Goal: Find specific page/section: Find specific page/section

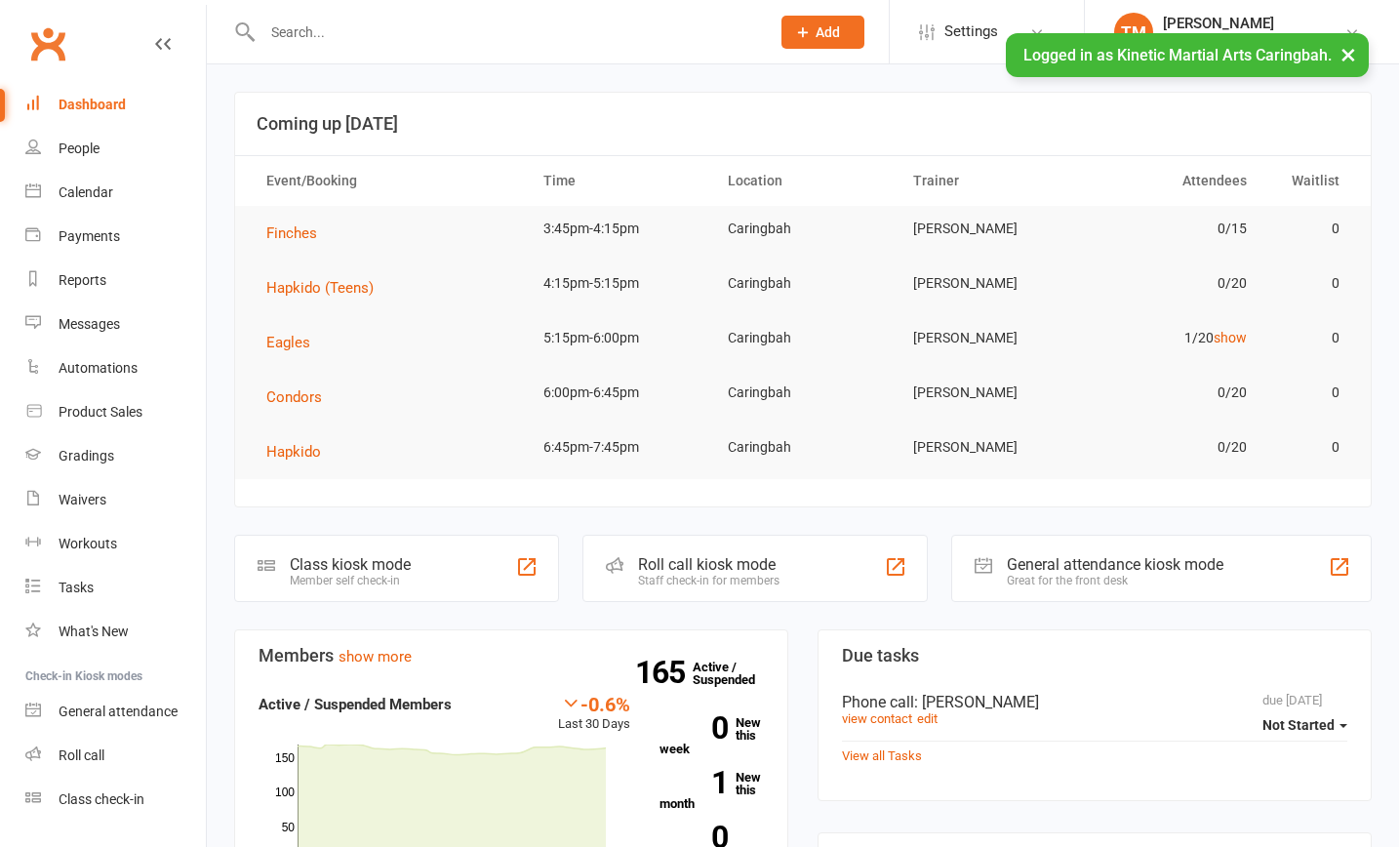
click at [406, 22] on input "text" at bounding box center [507, 32] width 500 height 27
click at [95, 189] on div "Calendar" at bounding box center [86, 192] width 55 height 16
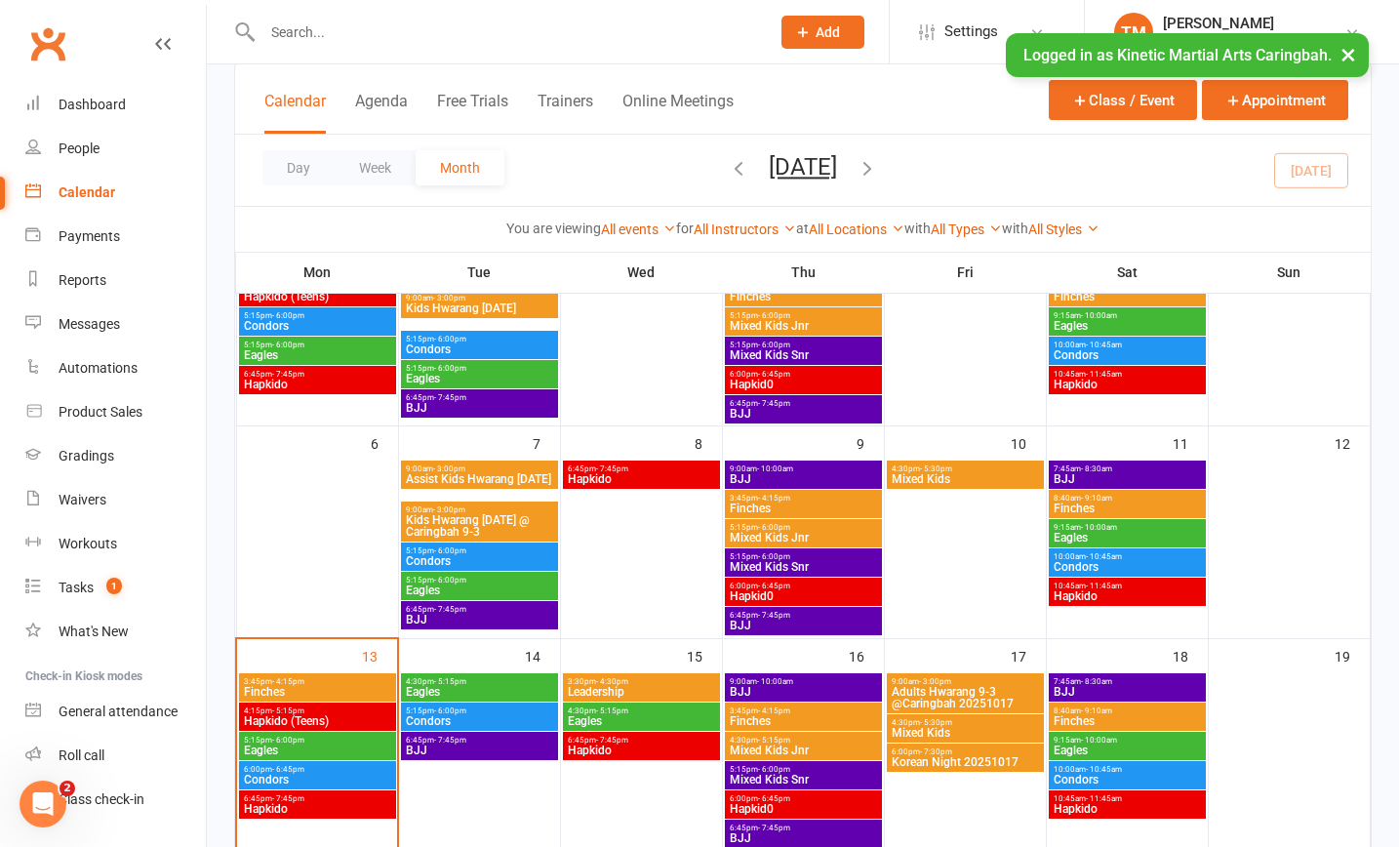
scroll to position [403, 0]
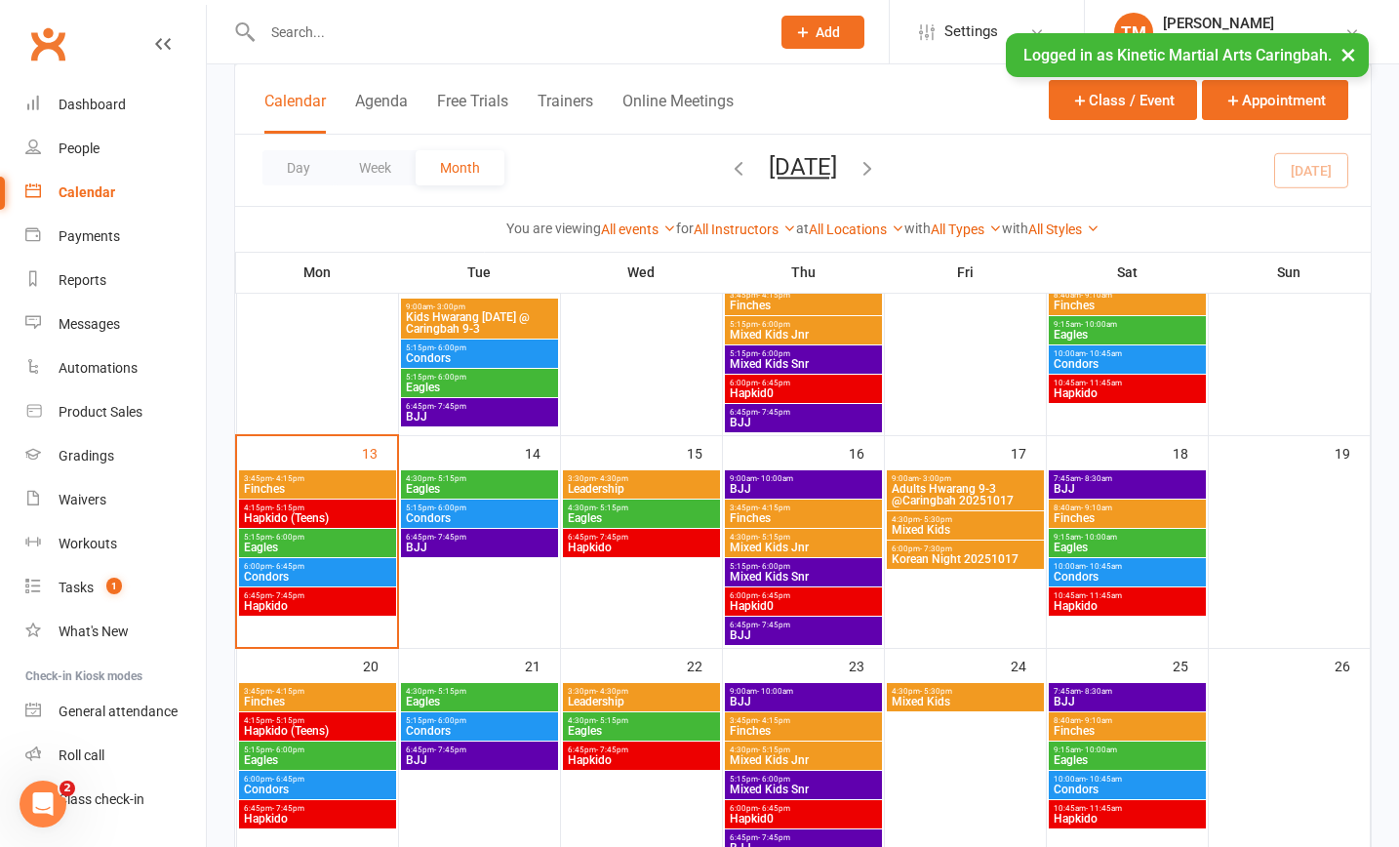
click at [316, 483] on span "Finches" at bounding box center [317, 489] width 149 height 12
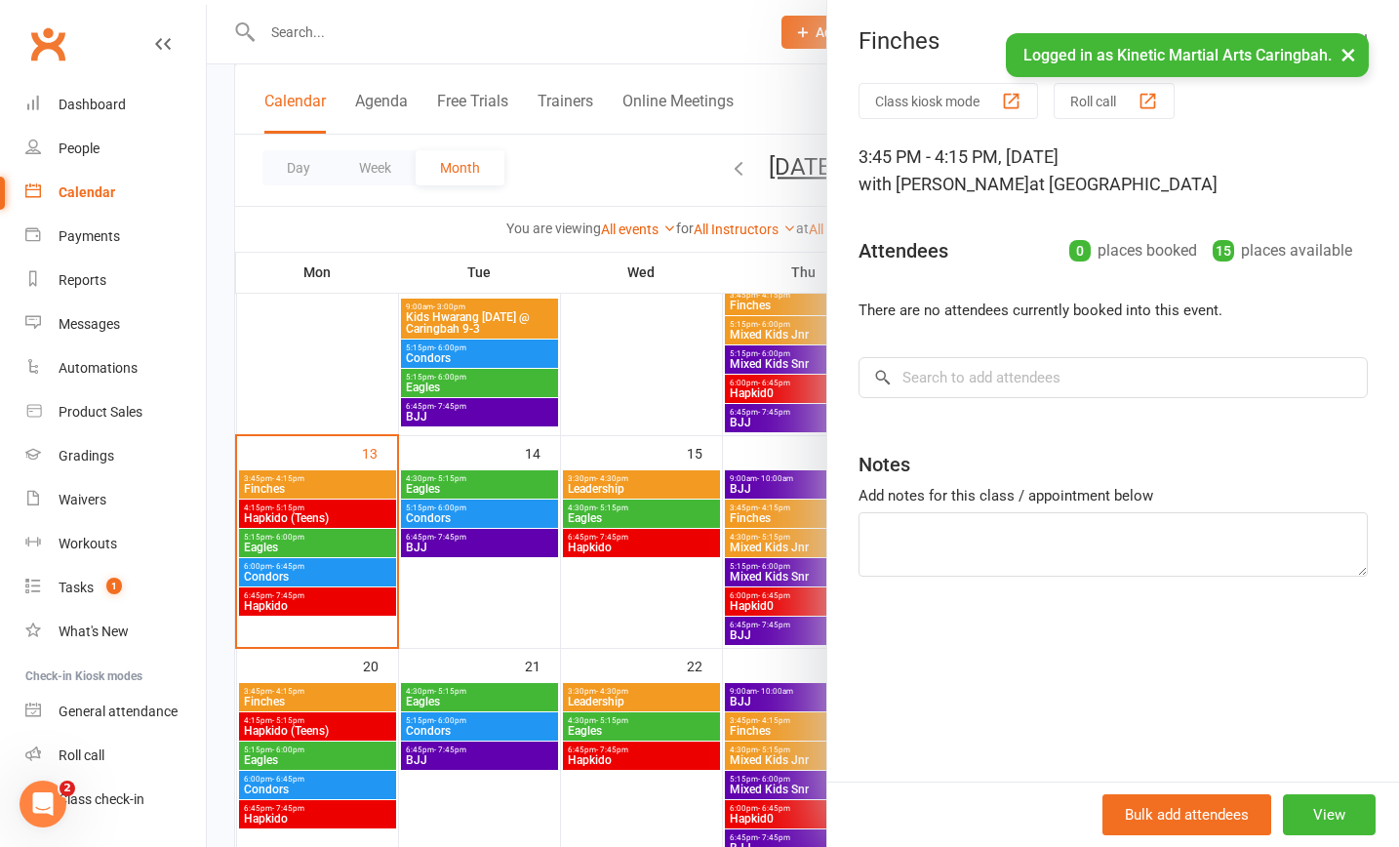
click at [297, 540] on div at bounding box center [803, 423] width 1192 height 847
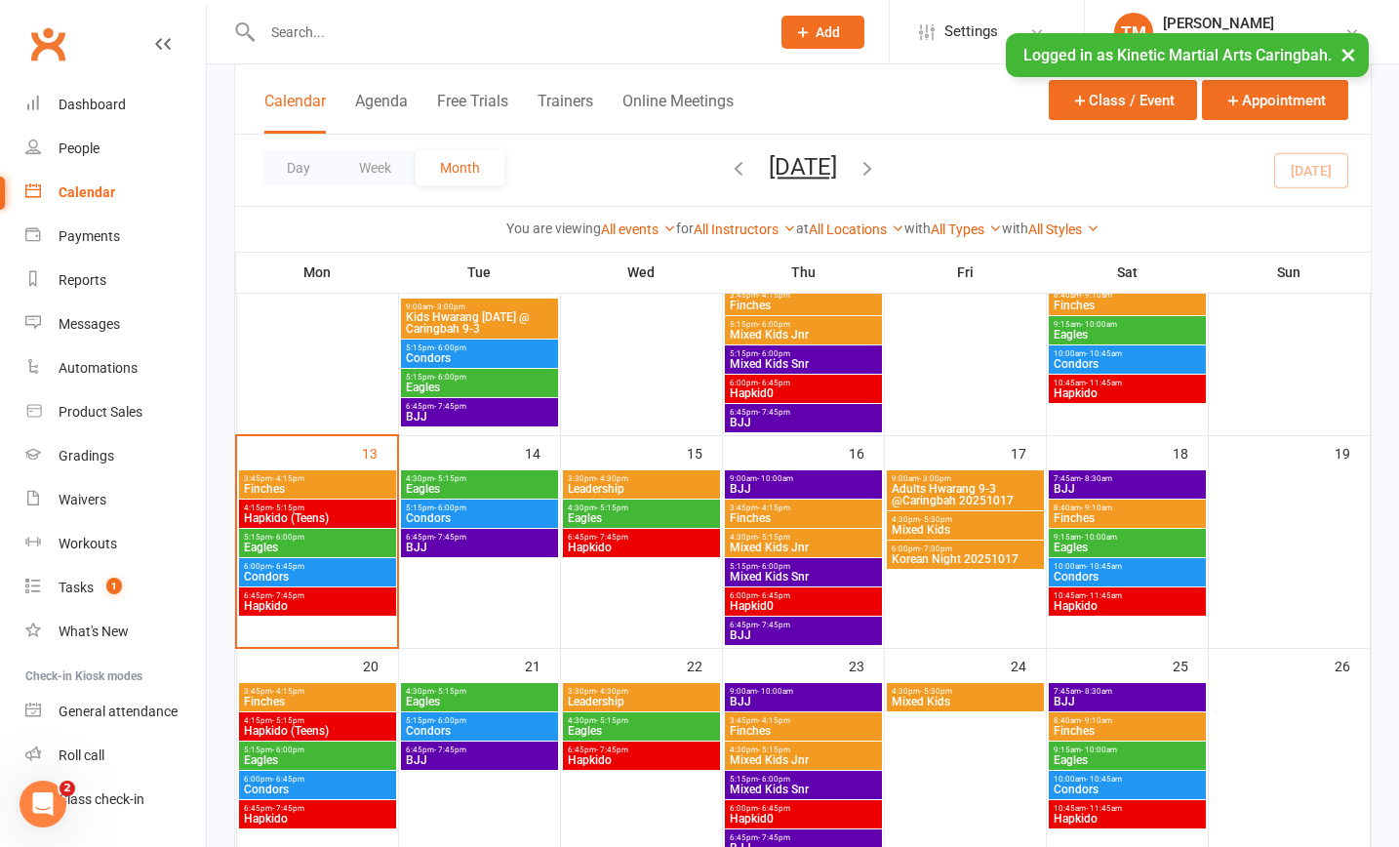
click at [297, 540] on span "- 6:00pm" at bounding box center [288, 537] width 32 height 9
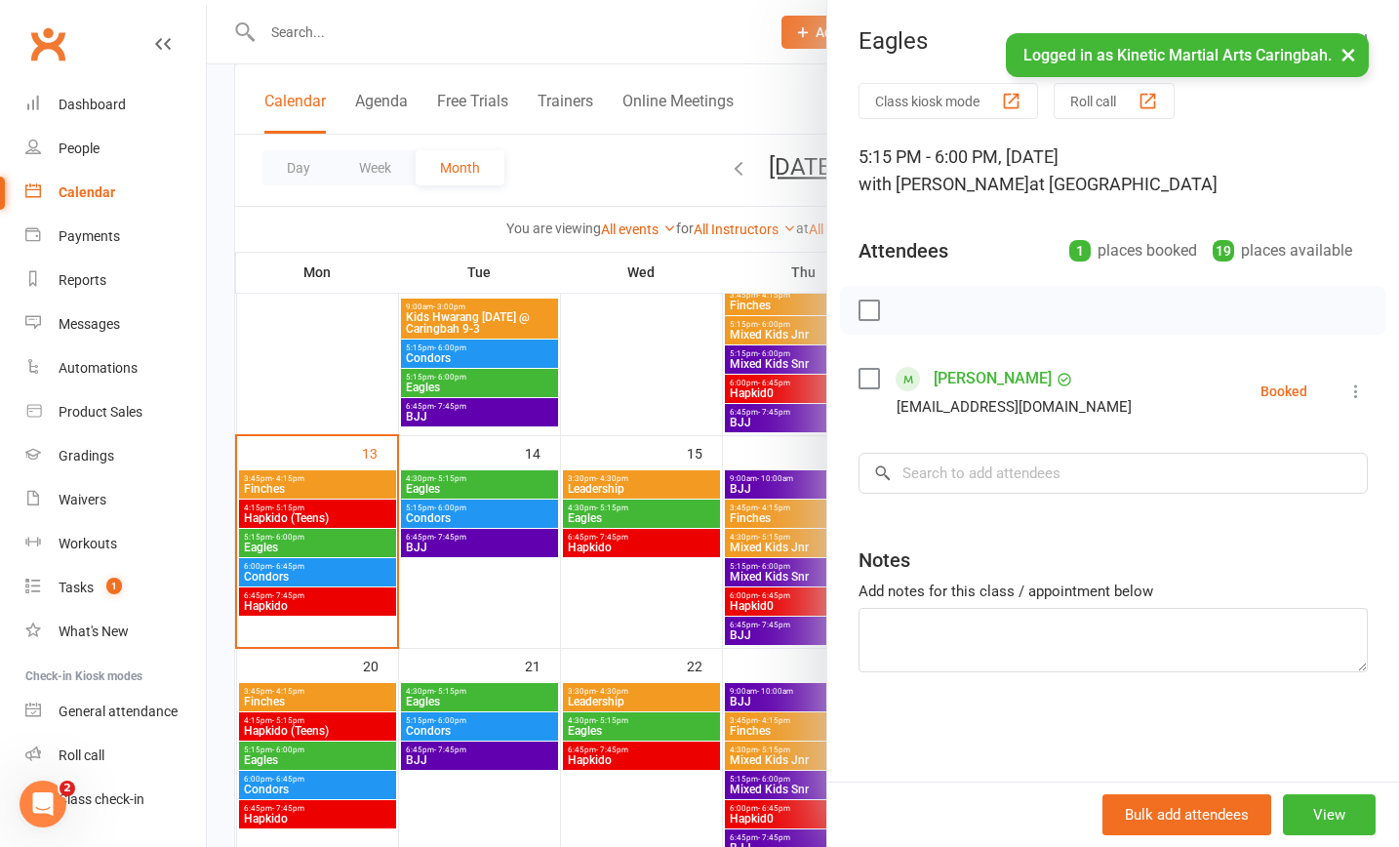
click at [286, 575] on div at bounding box center [803, 423] width 1192 height 847
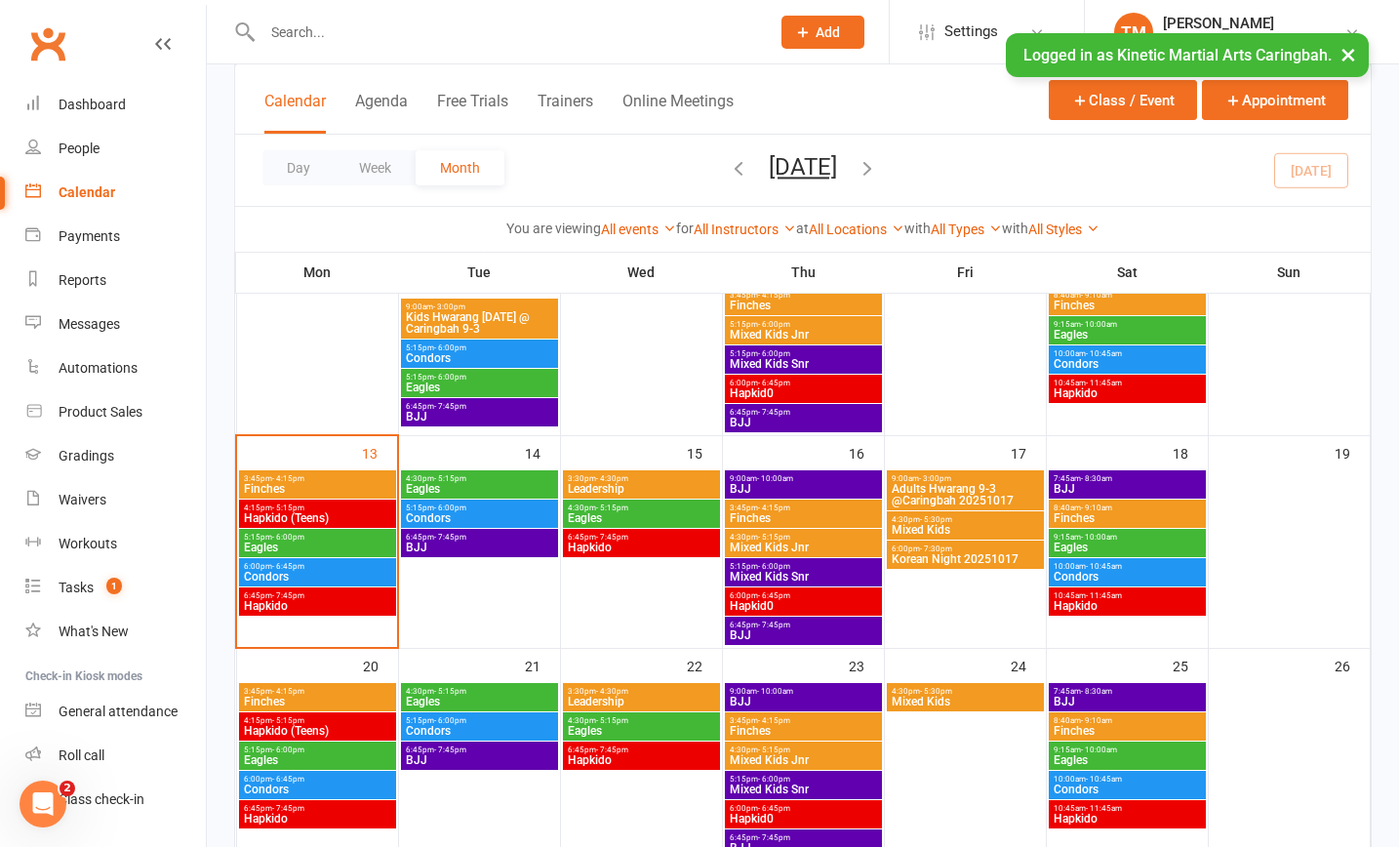
click at [286, 575] on span "Condors" at bounding box center [317, 577] width 149 height 12
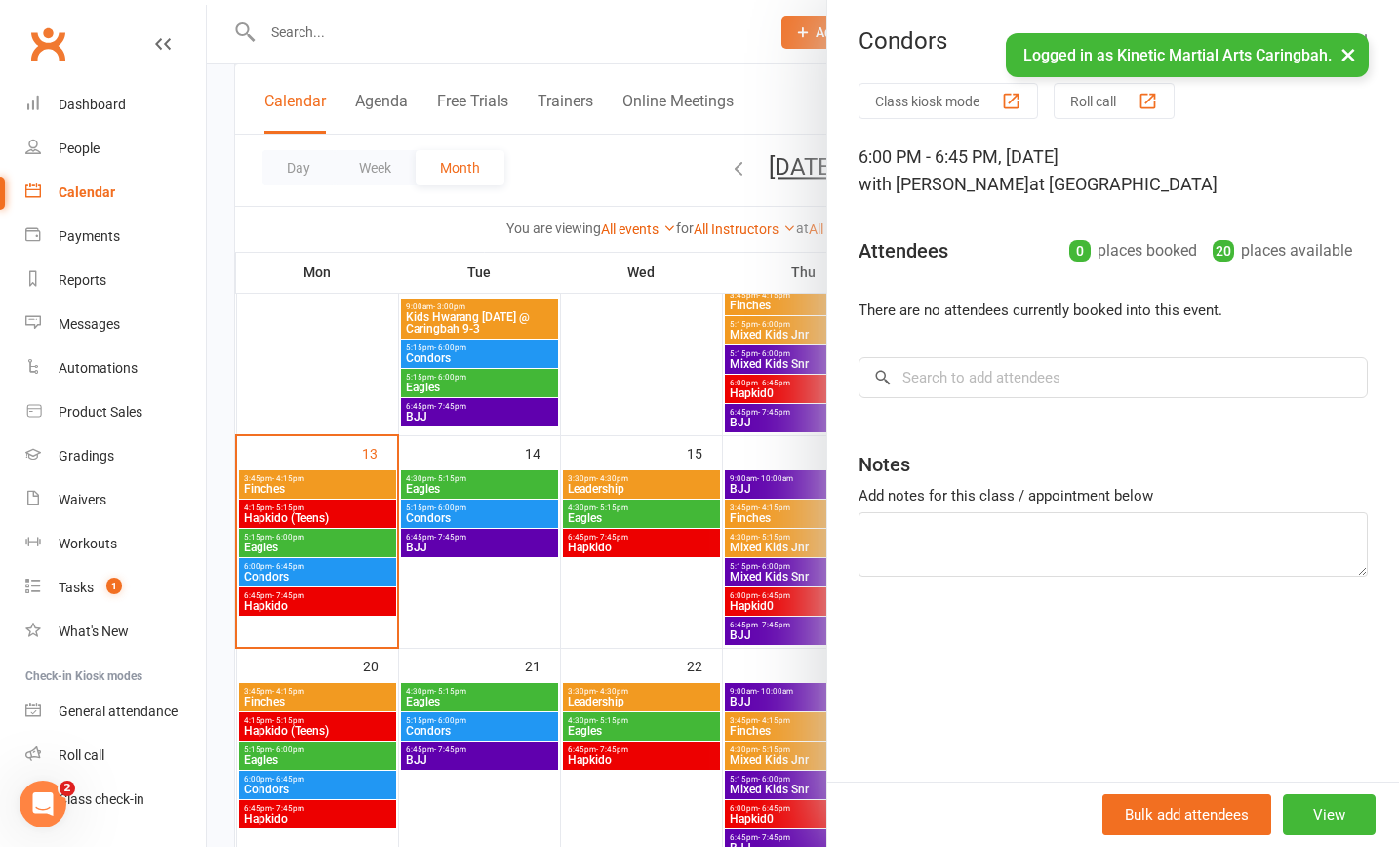
click at [394, 36] on div at bounding box center [803, 423] width 1192 height 847
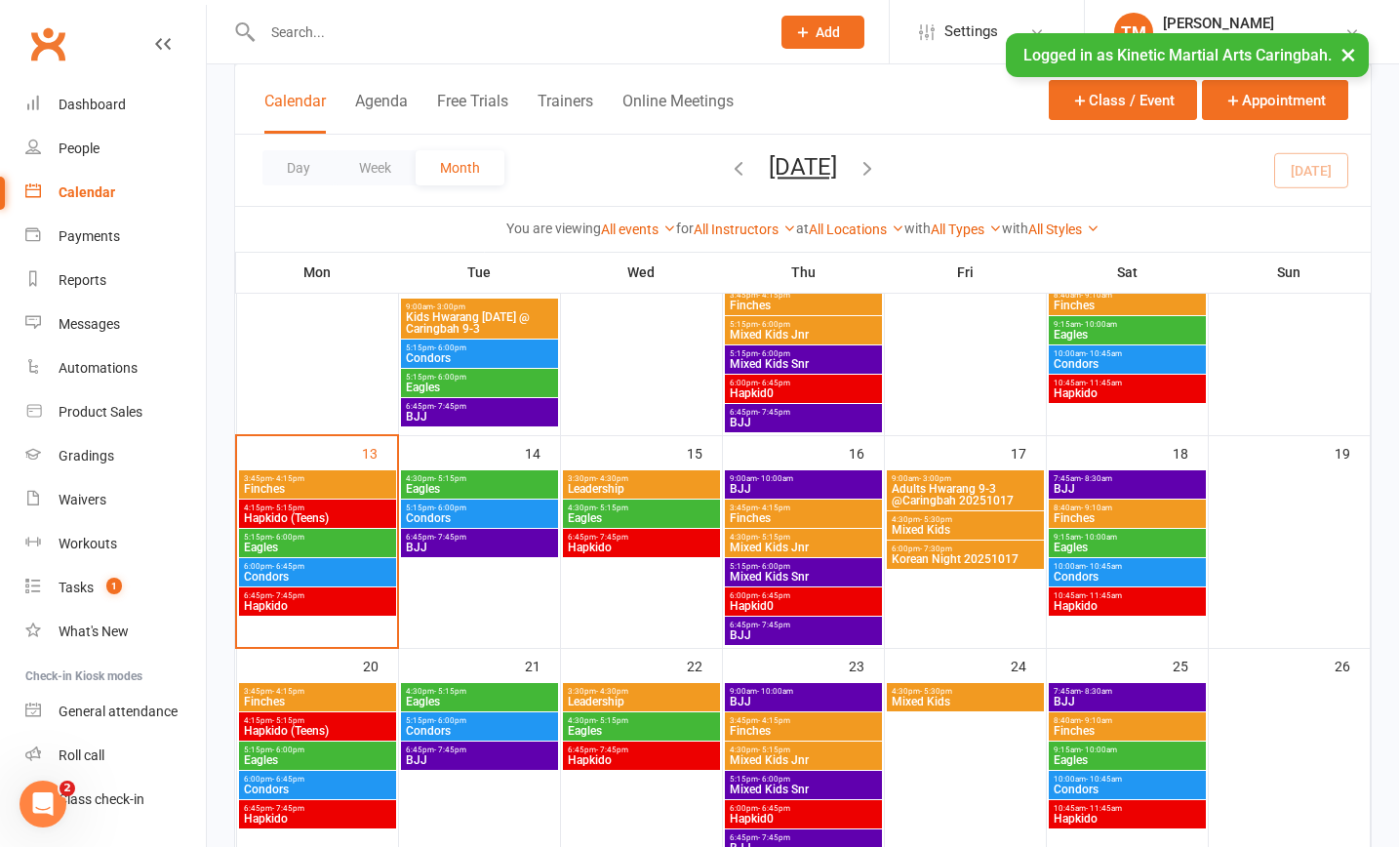
click at [349, 39] on input "text" at bounding box center [507, 32] width 500 height 27
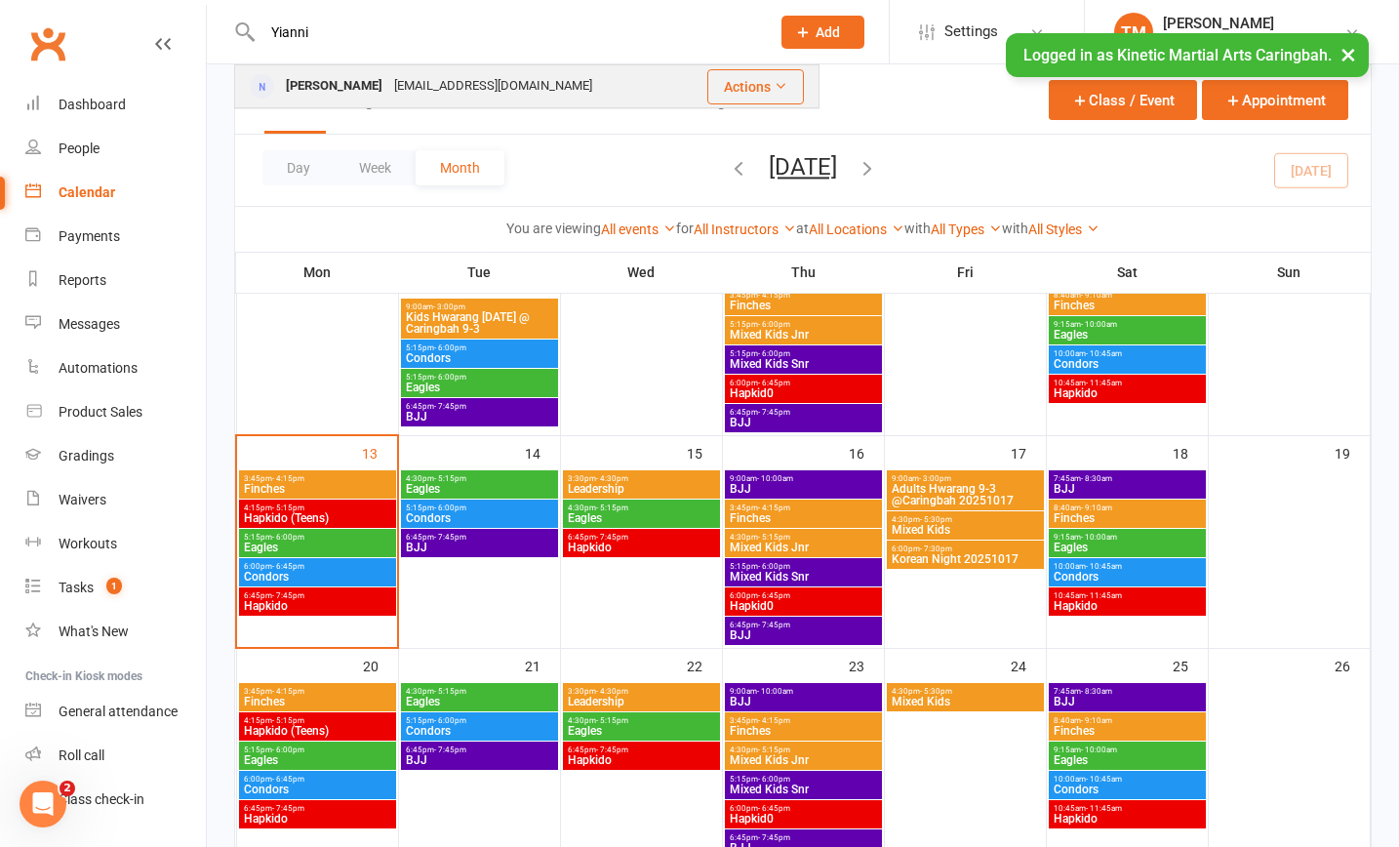
type input "Yianni"
click at [353, 81] on div "[PERSON_NAME]" at bounding box center [334, 86] width 108 height 28
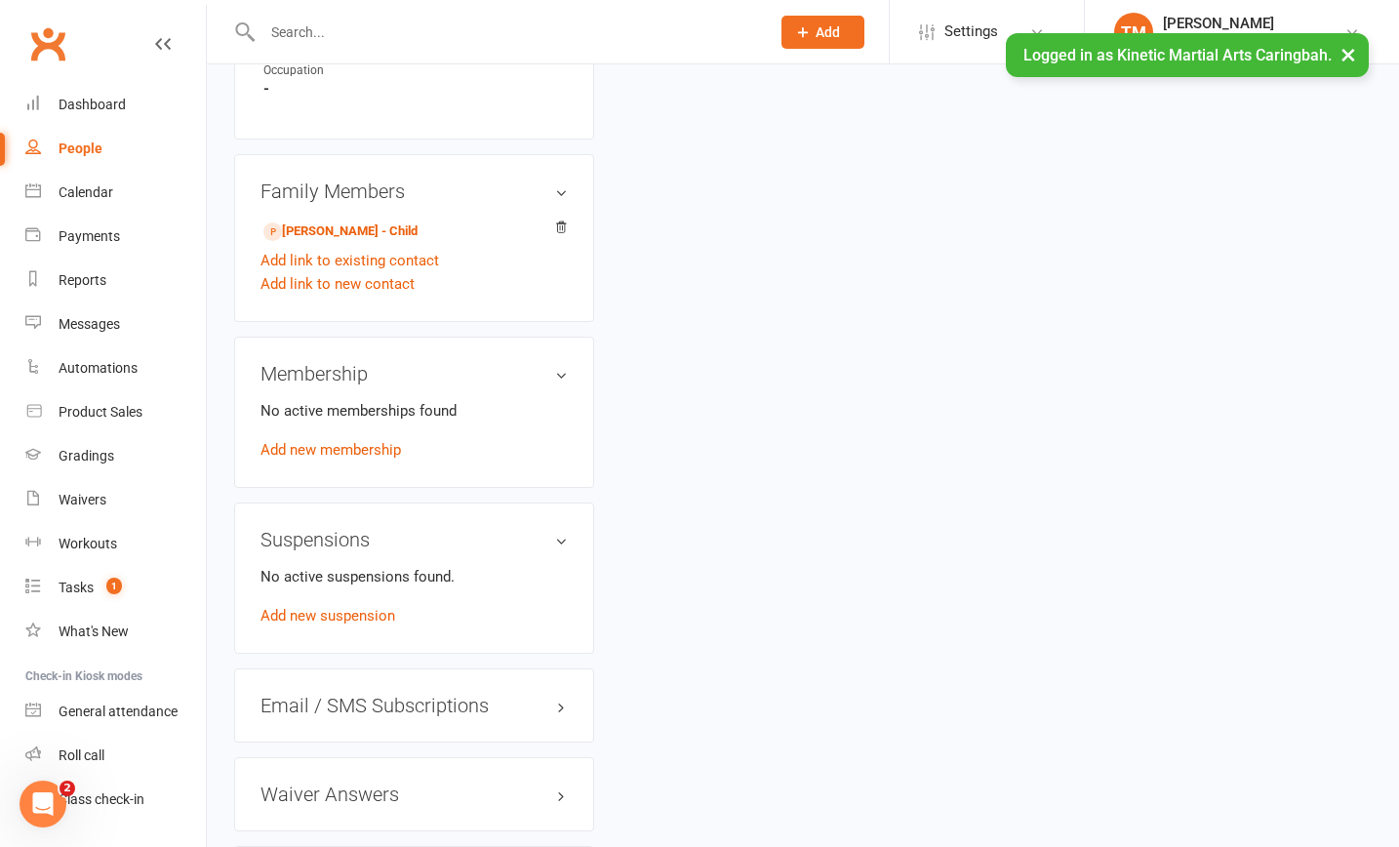
scroll to position [1014, 0]
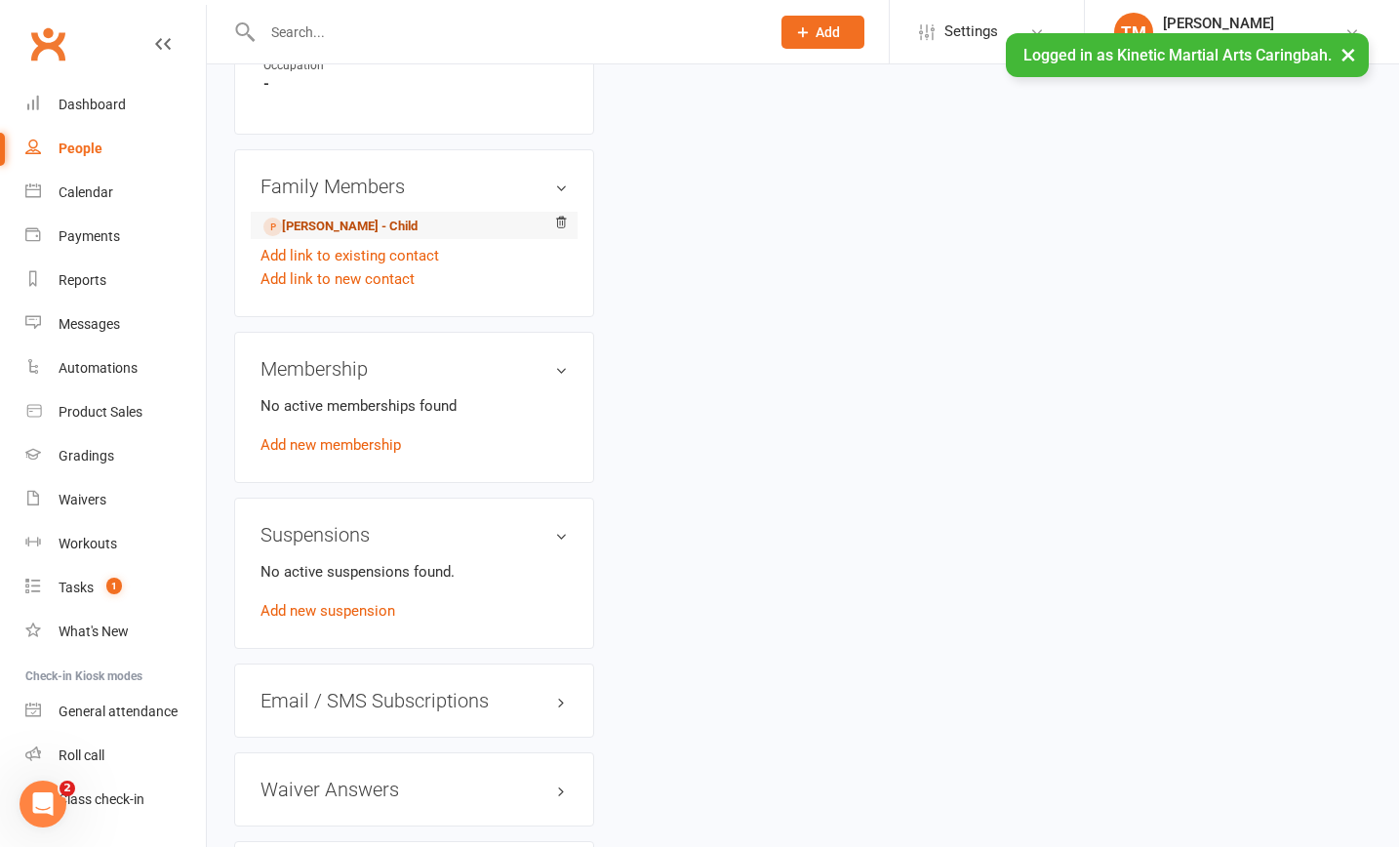
click at [352, 226] on link "[PERSON_NAME] - Child" at bounding box center [340, 227] width 154 height 20
